Goal: Check status: Check status

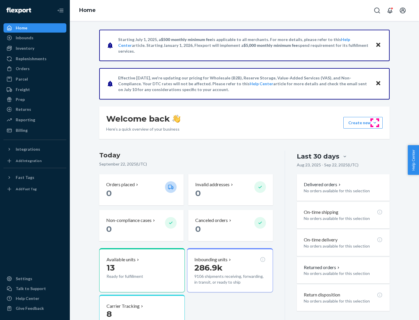
click at [375, 123] on button "Create new Create new inbound Create new order Create new product" at bounding box center [362, 123] width 39 height 12
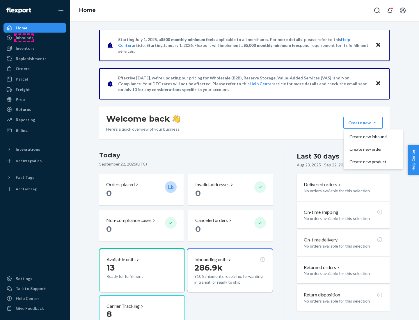
click at [24, 38] on div "Inbounds" at bounding box center [25, 38] width 18 height 6
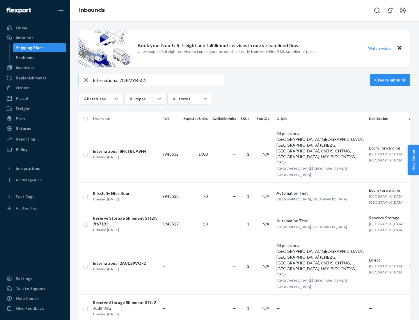
type input "International 7QKVYB5C29"
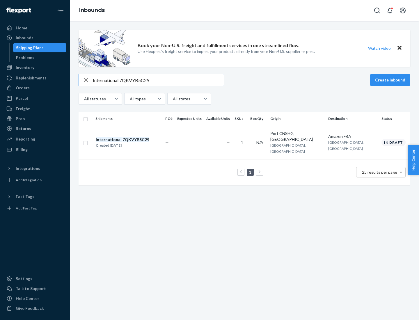
click at [132, 143] on div "Created [DATE]" at bounding box center [123, 146] width 54 height 6
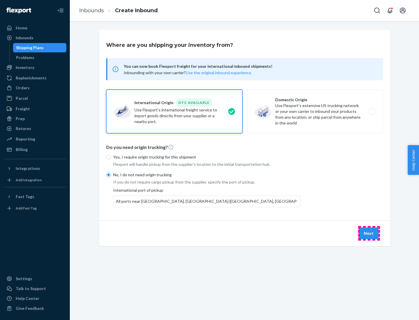
click at [369, 233] on button "Next" at bounding box center [369, 233] width 20 height 12
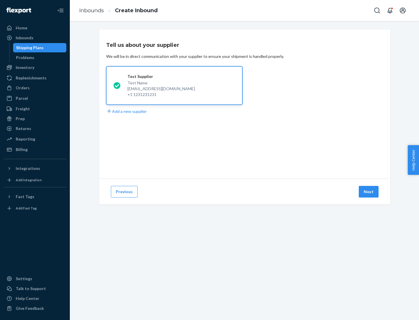
click at [369, 192] on button "Next" at bounding box center [369, 192] width 20 height 12
